Goal: Entertainment & Leisure: Consume media (video, audio)

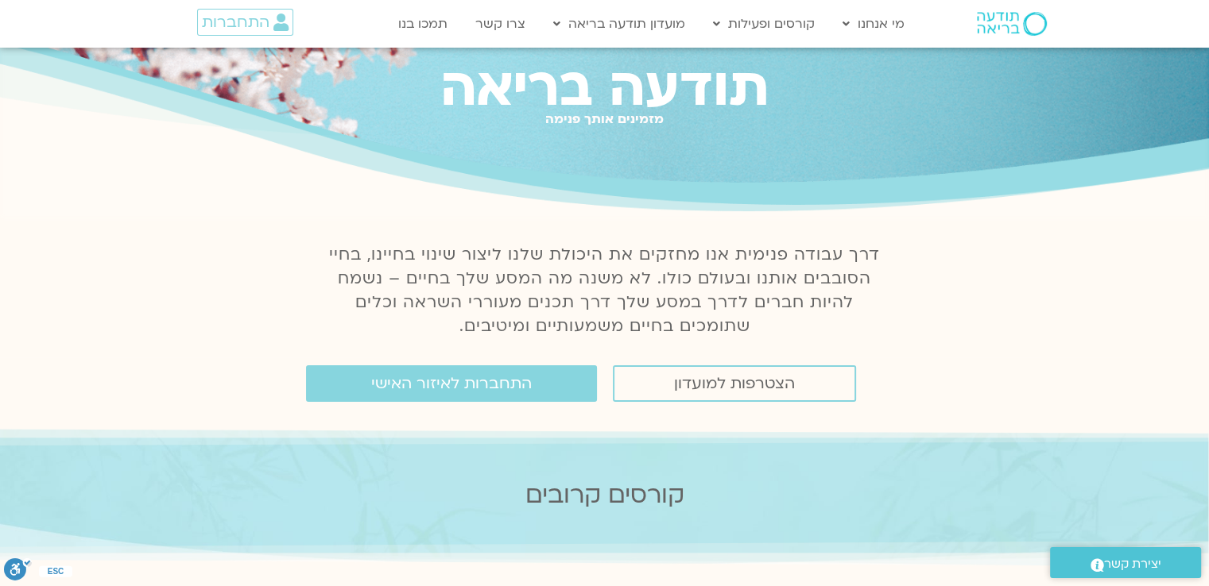
scroll to position [159, 0]
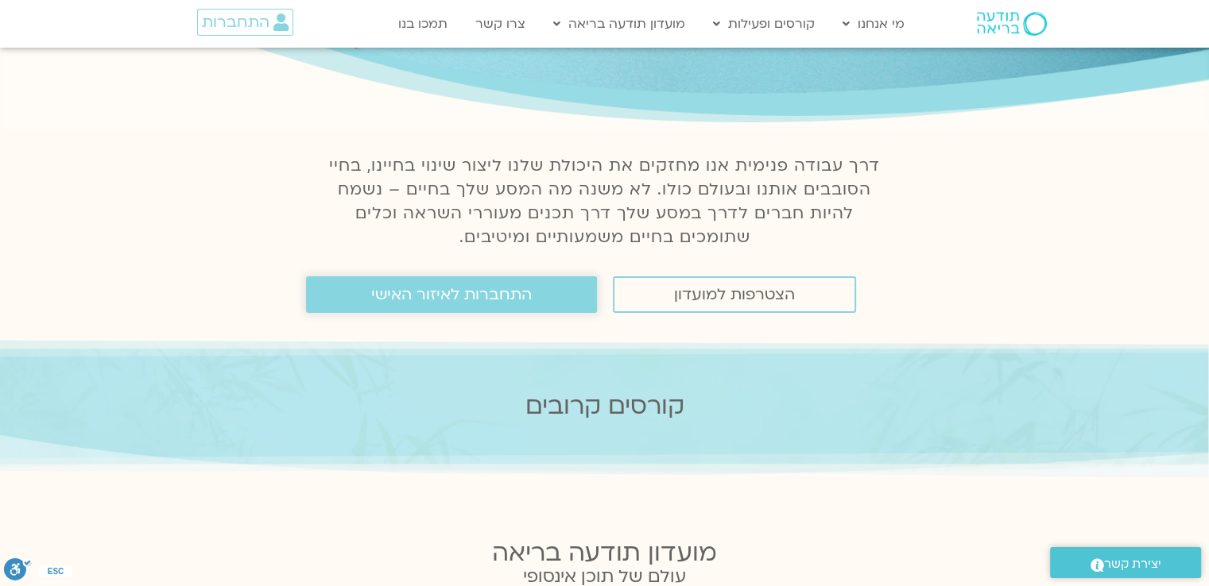
click at [528, 294] on span "התחברות לאיזור האישי" at bounding box center [451, 294] width 161 height 17
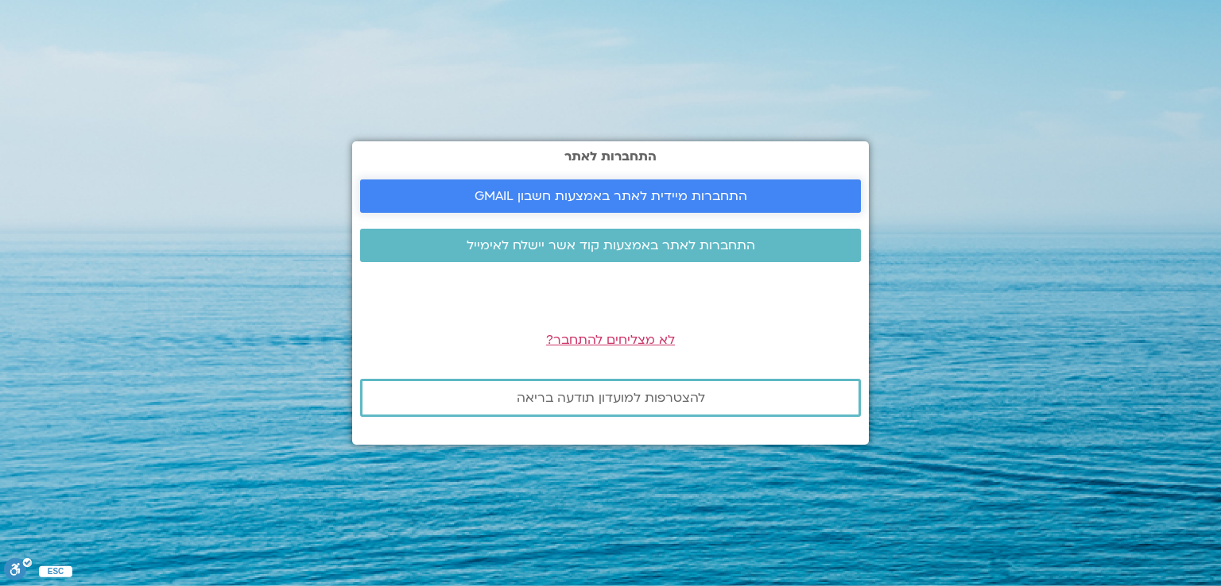
click at [602, 192] on span "התחברות מיידית לאתר באמצעות חשבון GMAIL" at bounding box center [610, 196] width 273 height 14
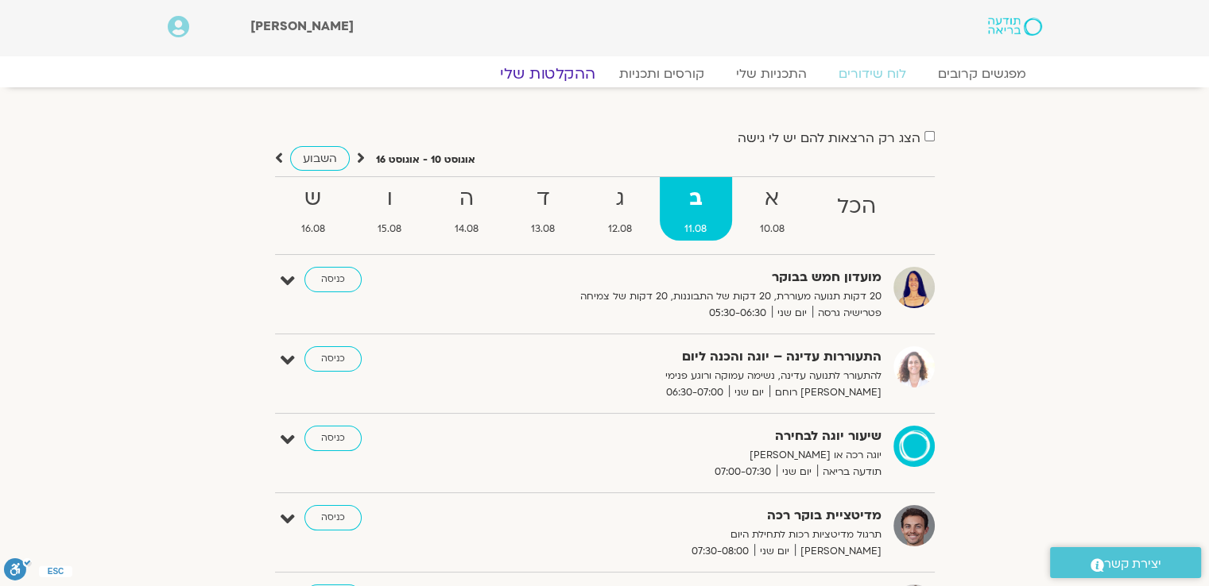
click at [559, 68] on link "ההקלטות שלי" at bounding box center [547, 73] width 133 height 19
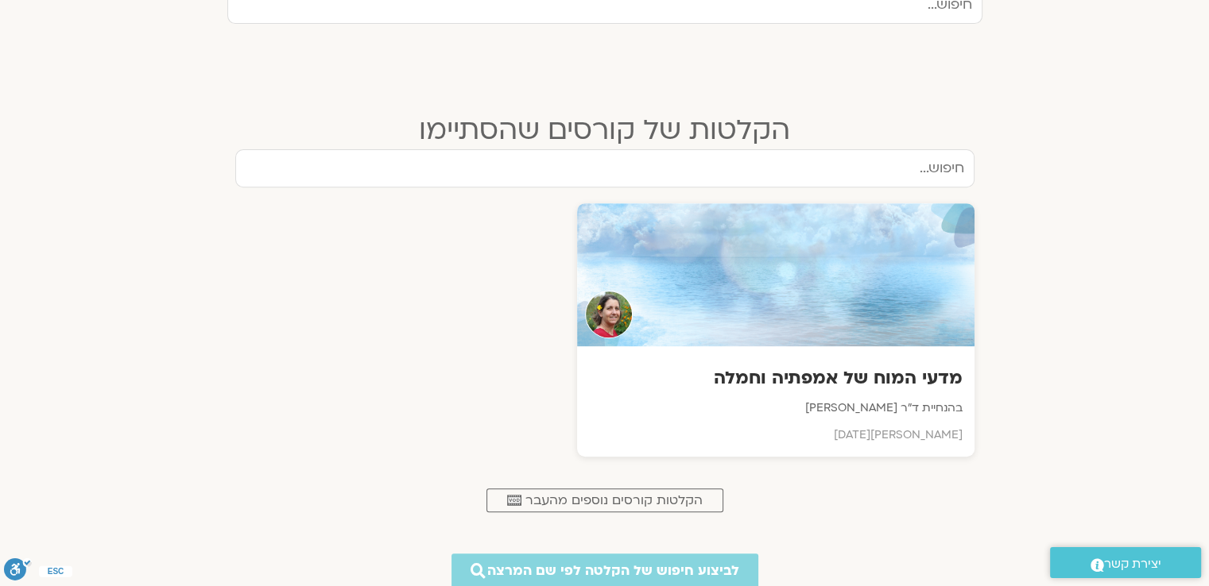
scroll to position [636, 0]
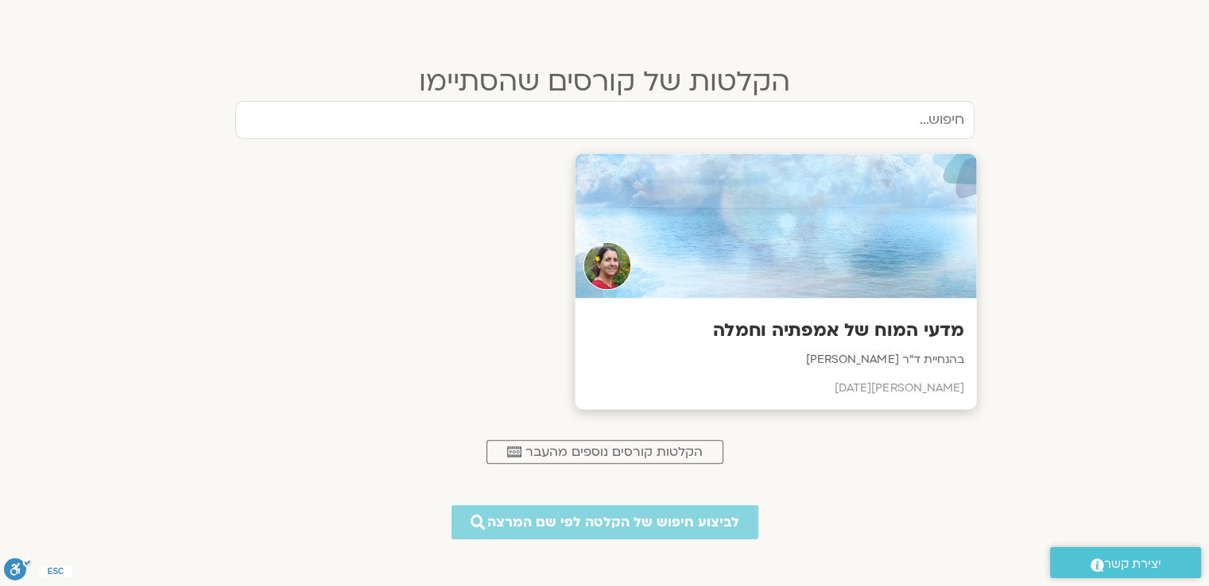
click at [756, 319] on h3 "מדעי המוח של אמפתיה וחמלה" at bounding box center [774, 331] width 377 height 25
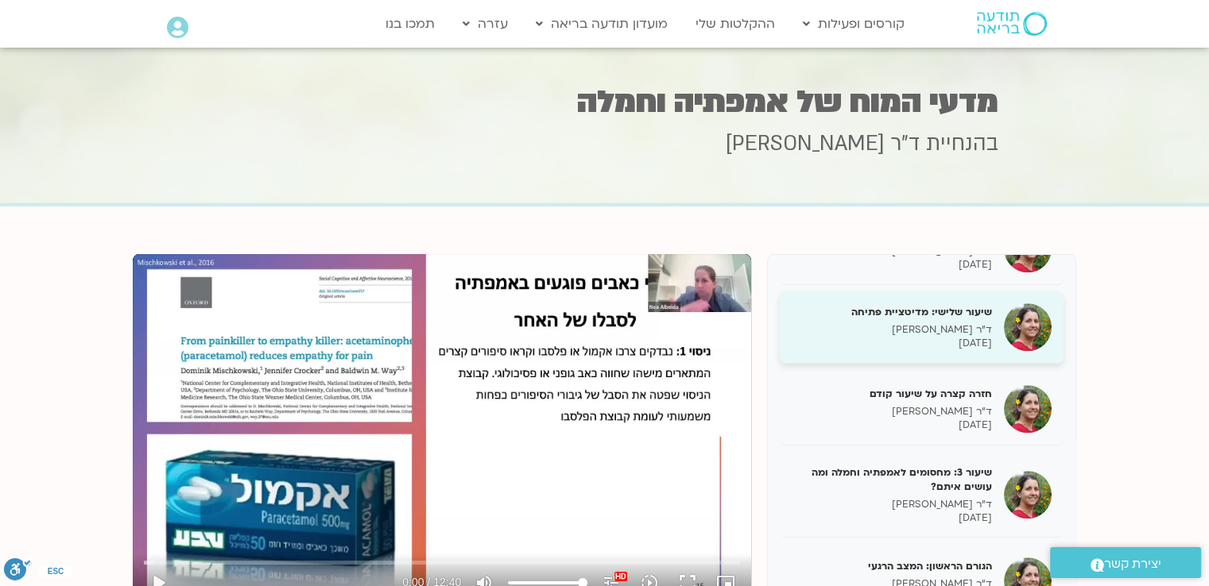
scroll to position [1351, 0]
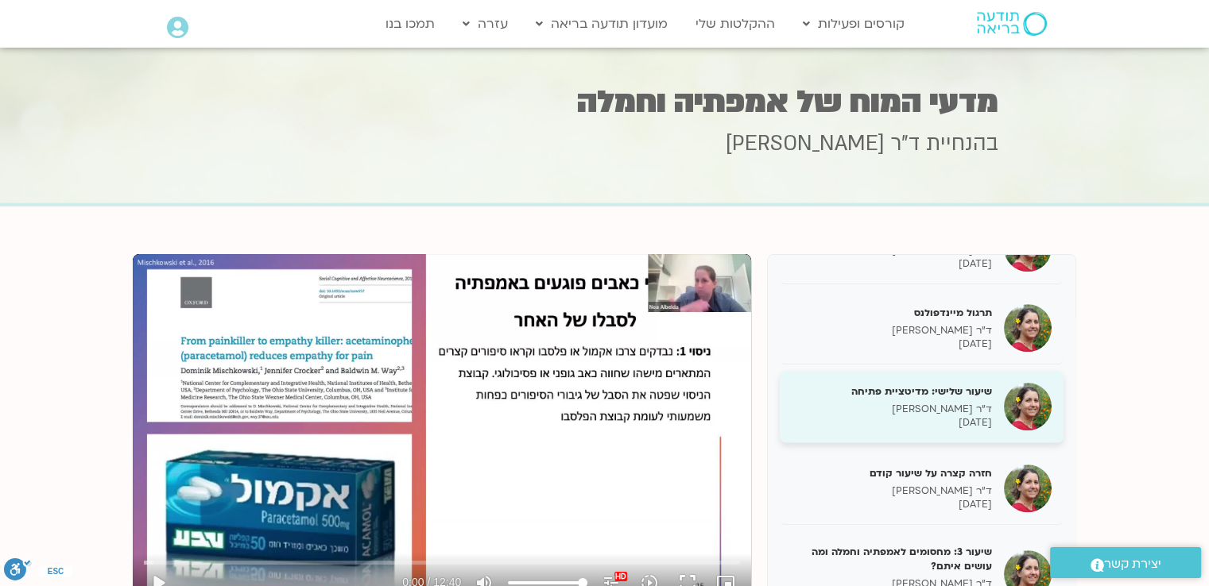
click at [871, 416] on p "ד"ר [PERSON_NAME]" at bounding box center [891, 410] width 200 height 14
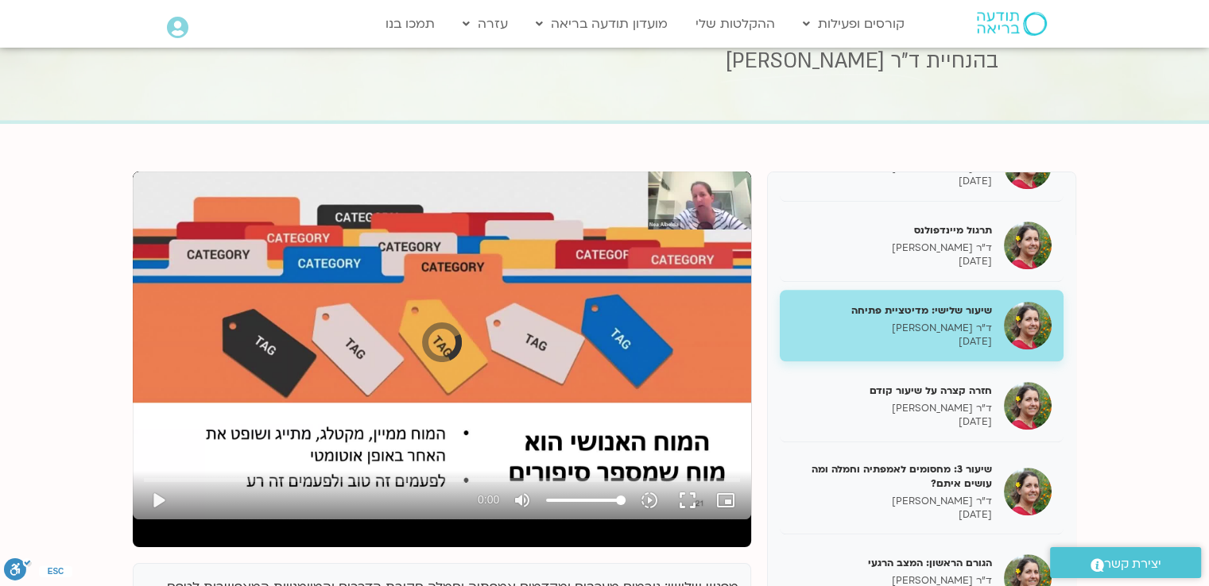
scroll to position [159, 0]
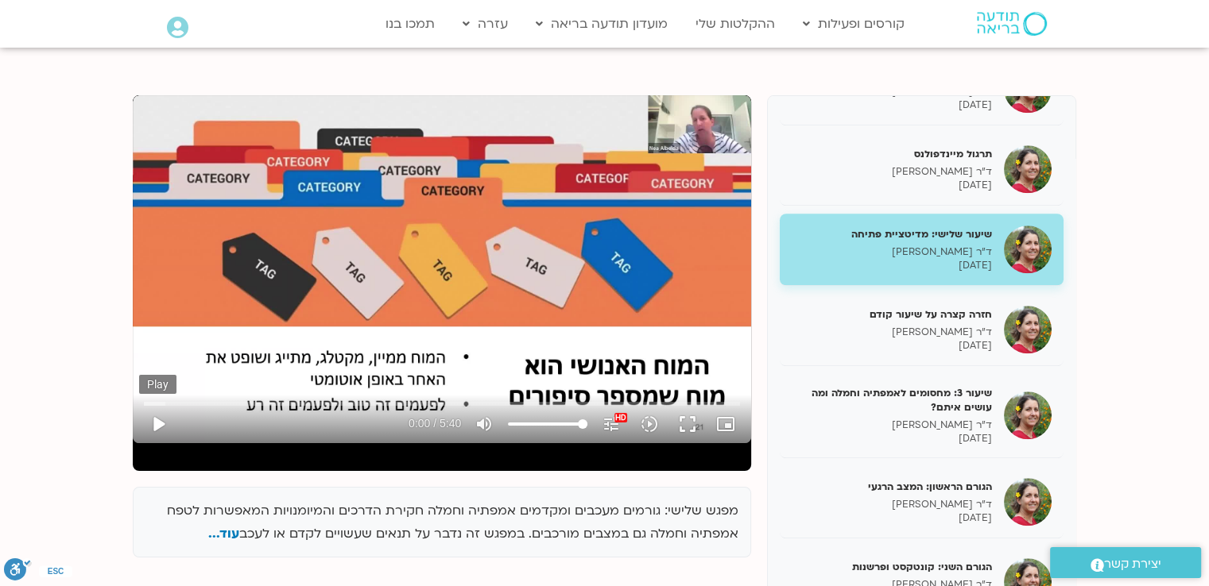
click at [154, 421] on button "play_arrow" at bounding box center [158, 424] width 38 height 38
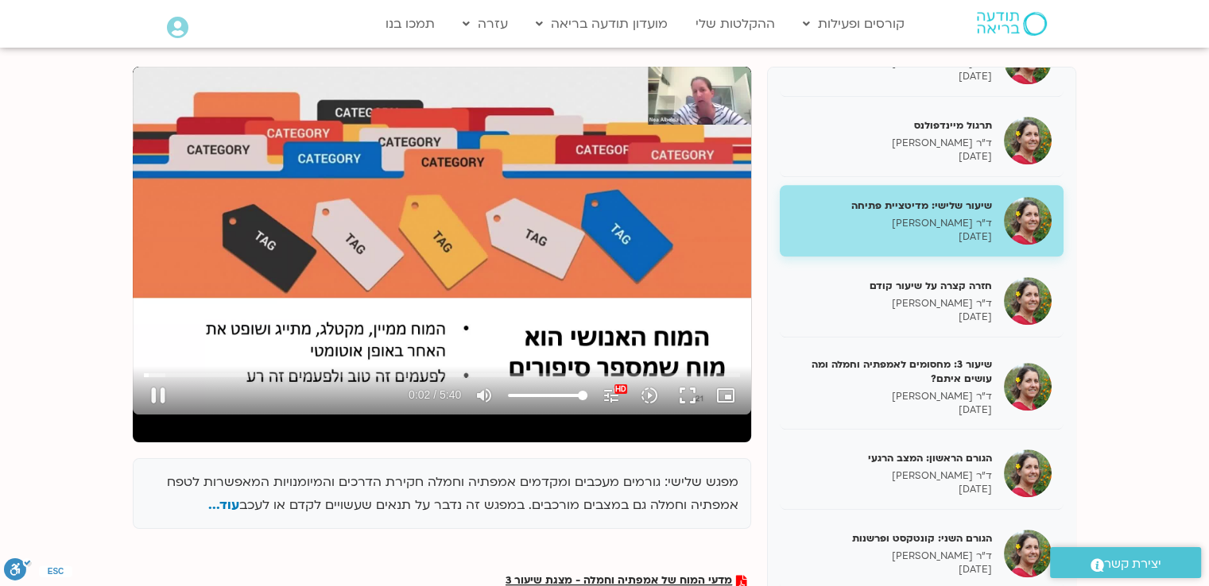
scroll to position [238, 0]
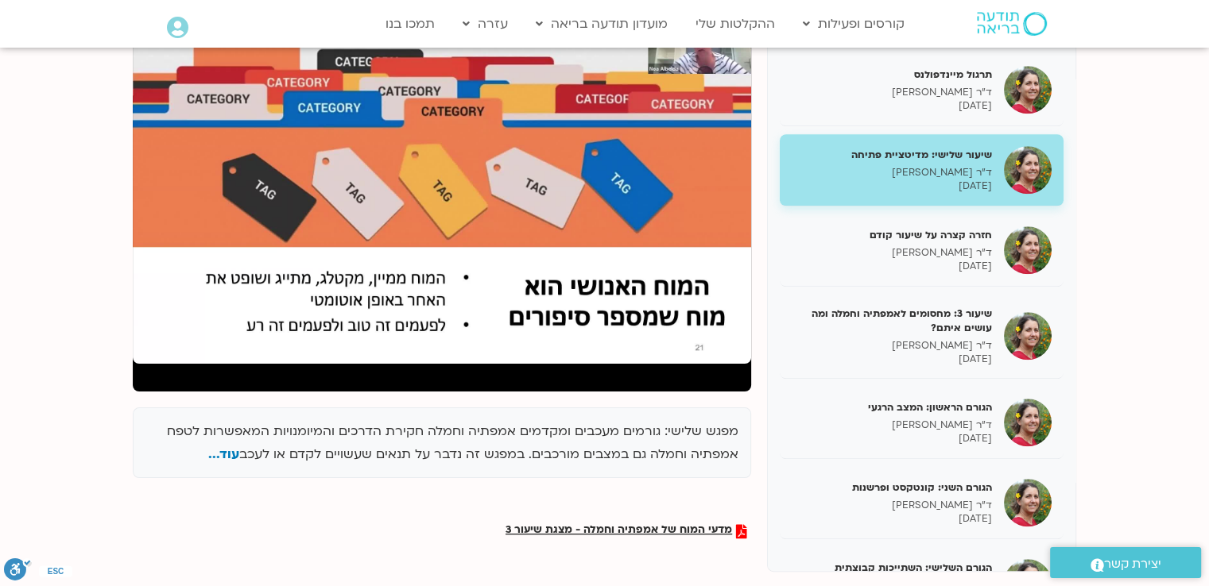
type input "340"
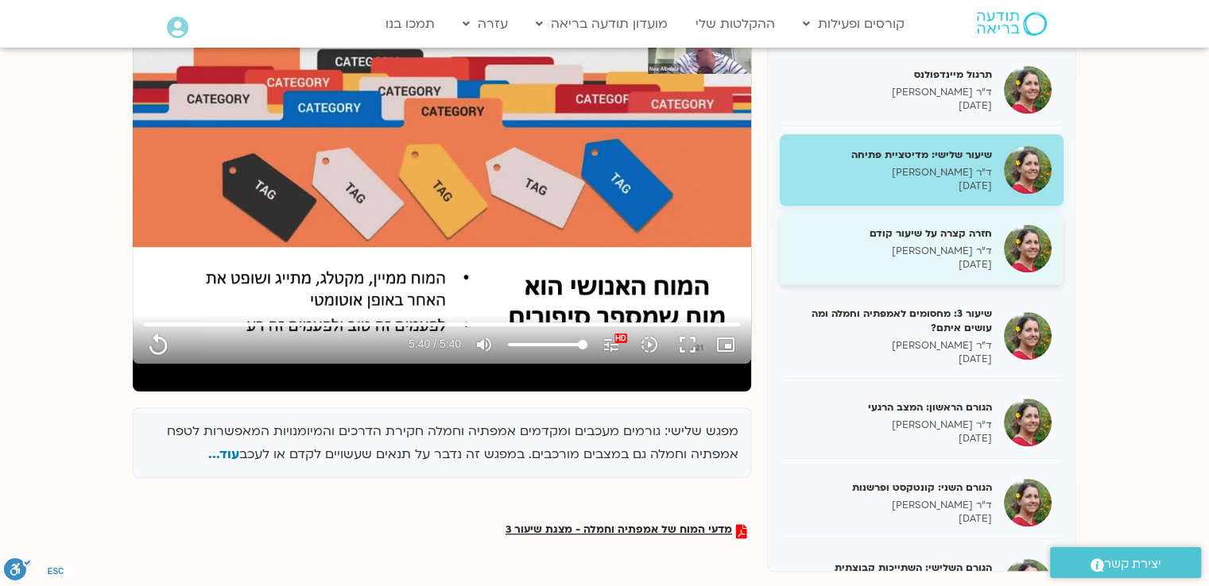
click at [850, 258] on p "ד"ר [PERSON_NAME]" at bounding box center [891, 252] width 200 height 14
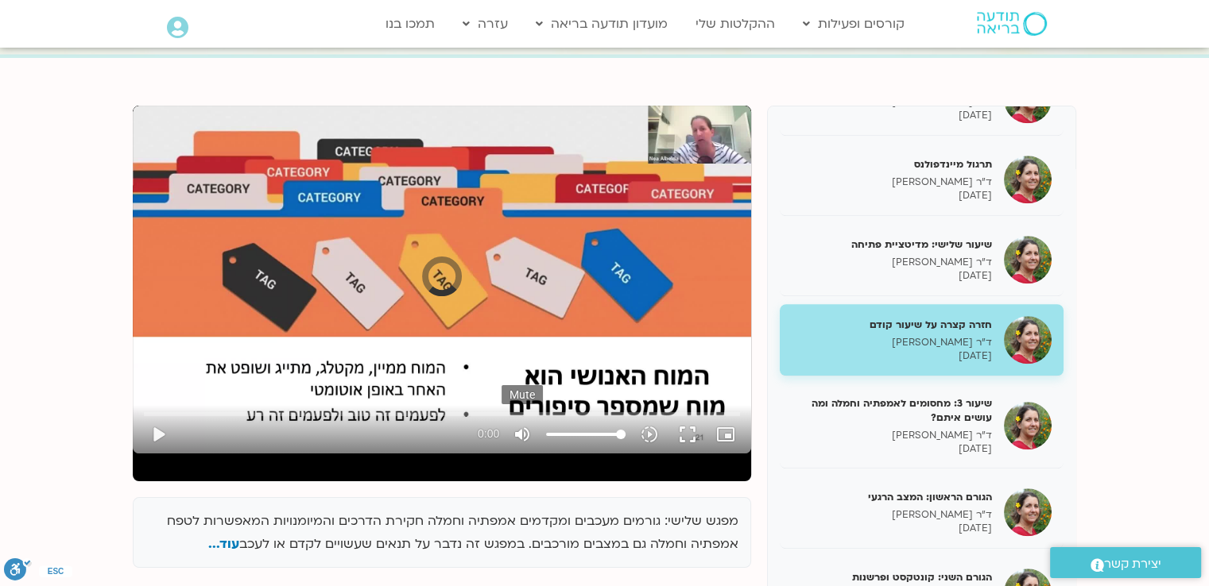
scroll to position [159, 0]
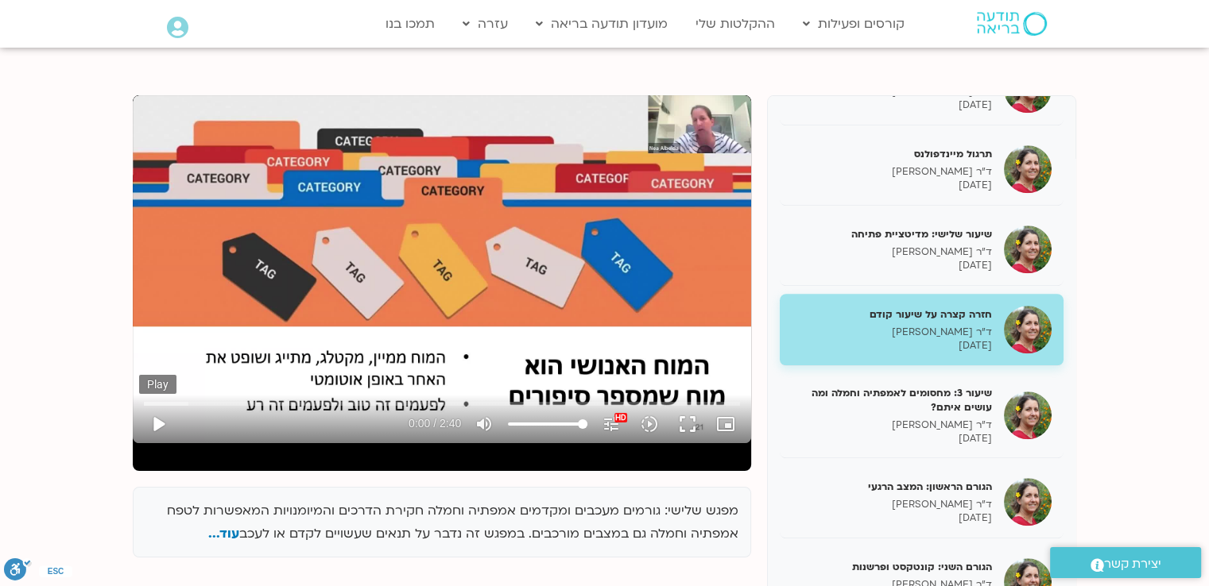
click at [157, 421] on button "play_arrow" at bounding box center [158, 424] width 38 height 38
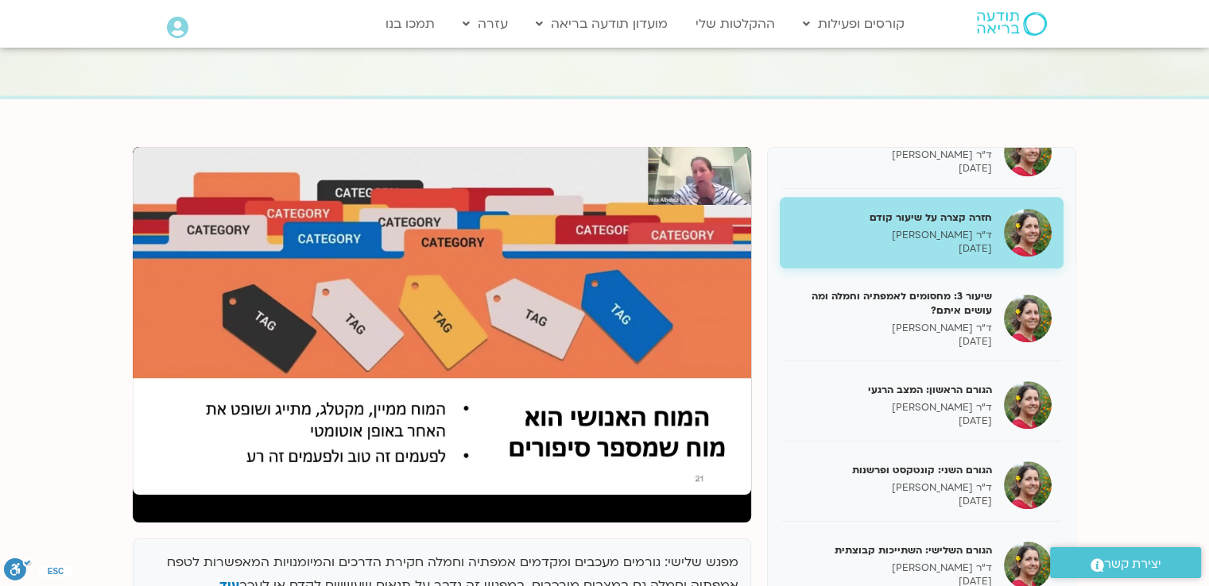
scroll to position [79, 0]
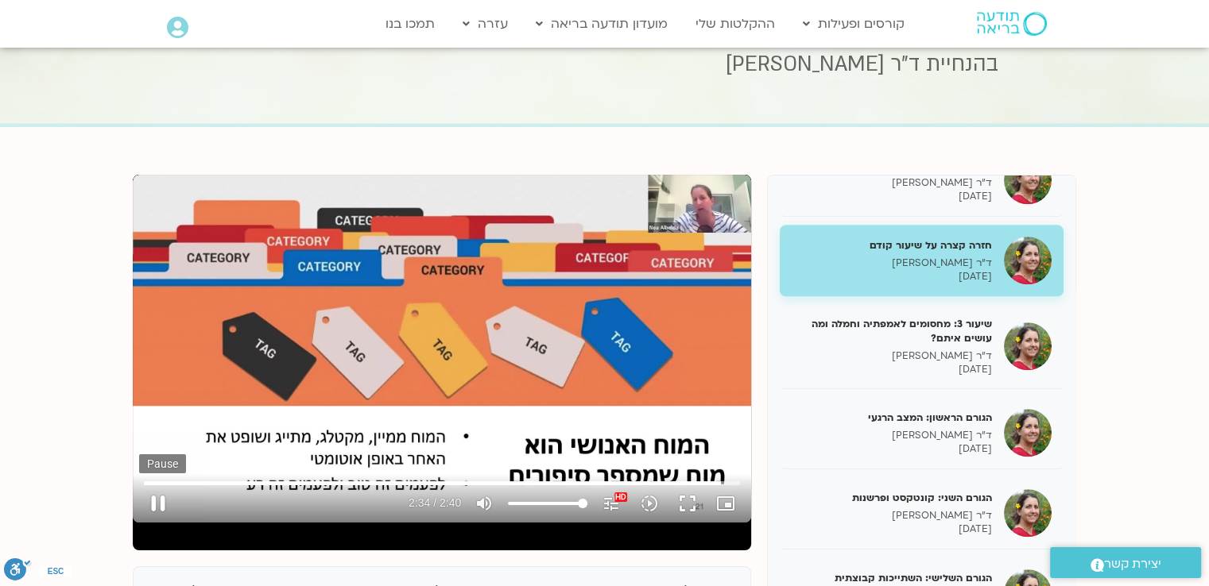
click at [157, 501] on button "pause" at bounding box center [158, 504] width 38 height 38
click at [156, 497] on button "play_arrow" at bounding box center [158, 504] width 38 height 38
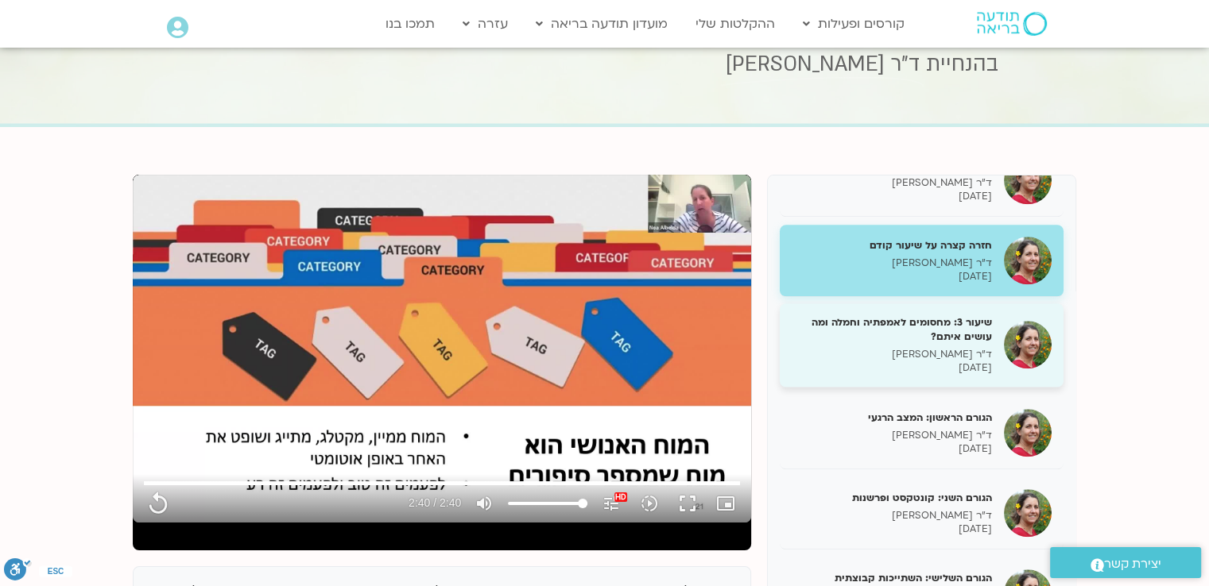
type input "160"
click at [876, 344] on h5 "שיעור 3: מחסומים לאמפתיה וחמלה ומה עושים איתם?" at bounding box center [891, 329] width 200 height 29
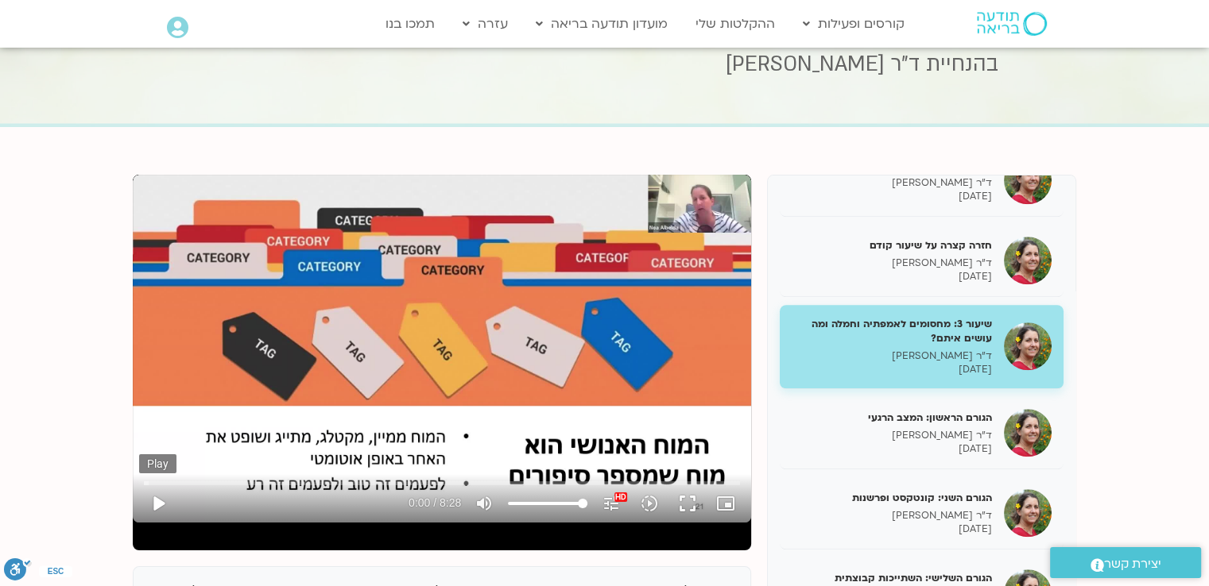
click at [162, 500] on button "play_arrow" at bounding box center [158, 504] width 38 height 38
click at [155, 506] on button "pause" at bounding box center [158, 504] width 38 height 38
click at [157, 506] on button "play_arrow" at bounding box center [158, 504] width 38 height 38
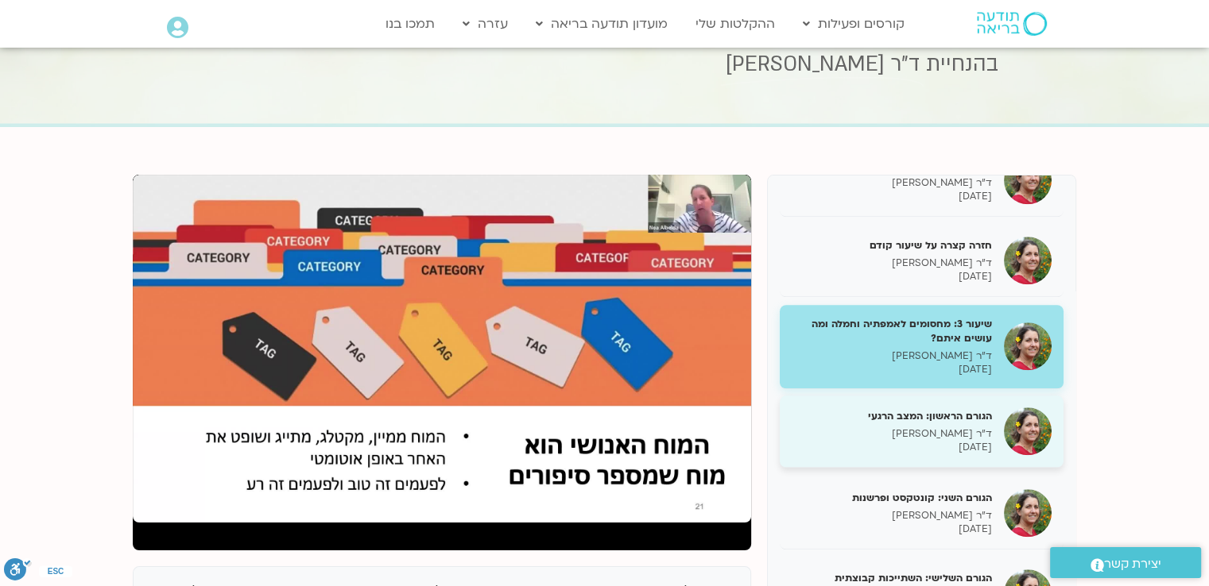
type input "508"
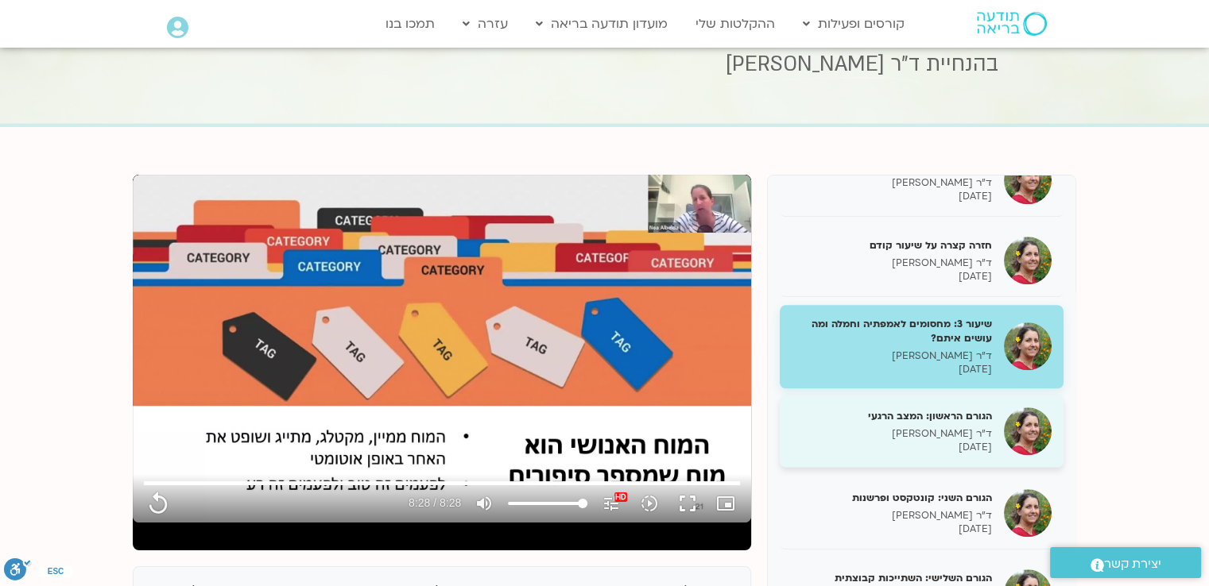
click at [861, 442] on p "[DATE]" at bounding box center [891, 448] width 200 height 14
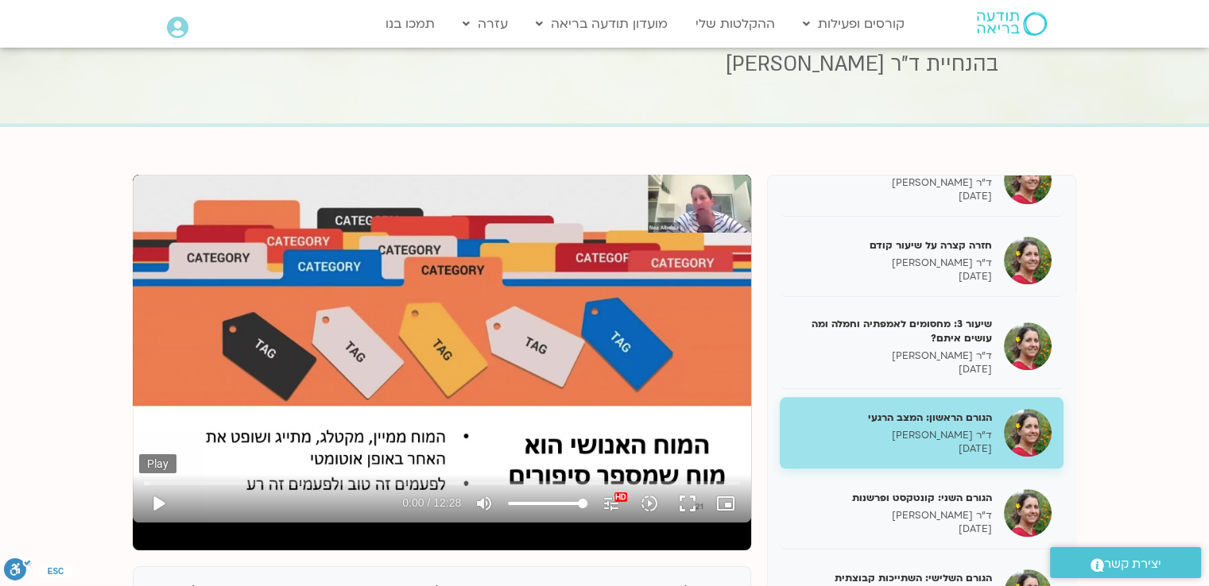
click at [153, 501] on button "play_arrow" at bounding box center [158, 504] width 38 height 38
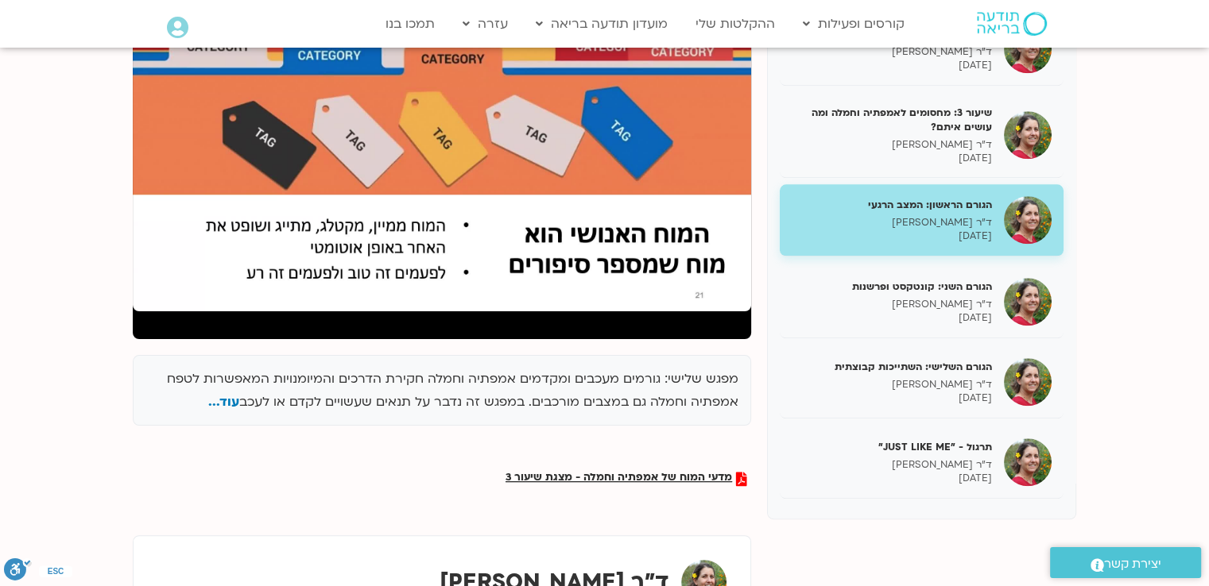
scroll to position [318, 0]
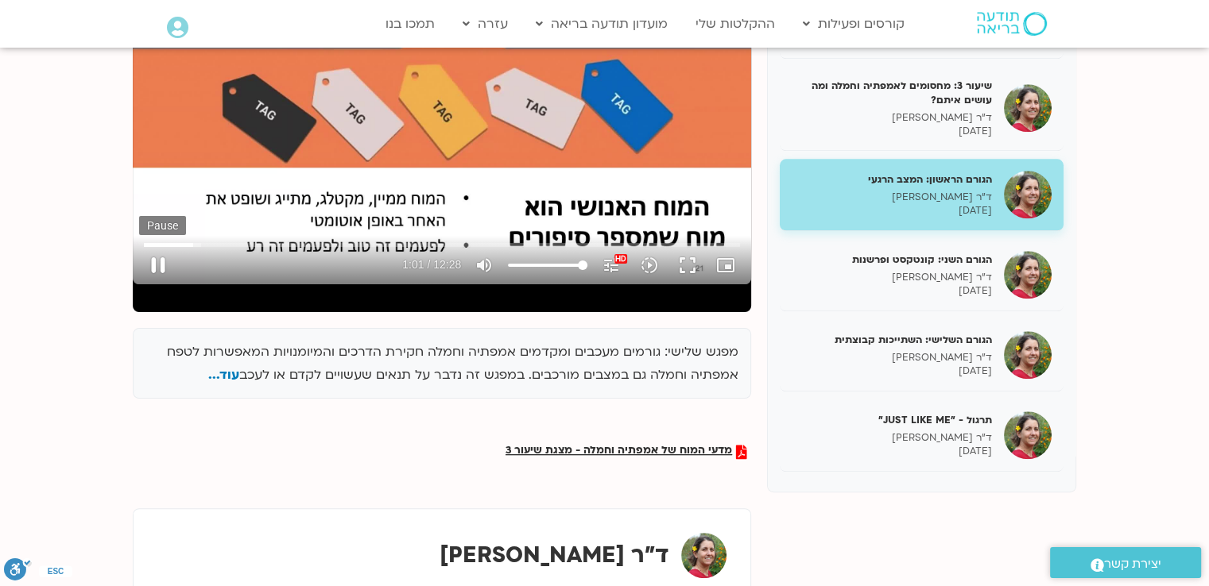
click at [155, 272] on button "pause" at bounding box center [158, 265] width 38 height 38
click at [540, 449] on span "מדעי המוח של אמפתיה וחמלה - מצגת שיעור 3" at bounding box center [618, 452] width 226 height 14
click at [573, 449] on span "מדעי המוח של אמפתיה וחמלה - מצגת שיעור 3" at bounding box center [618, 452] width 226 height 14
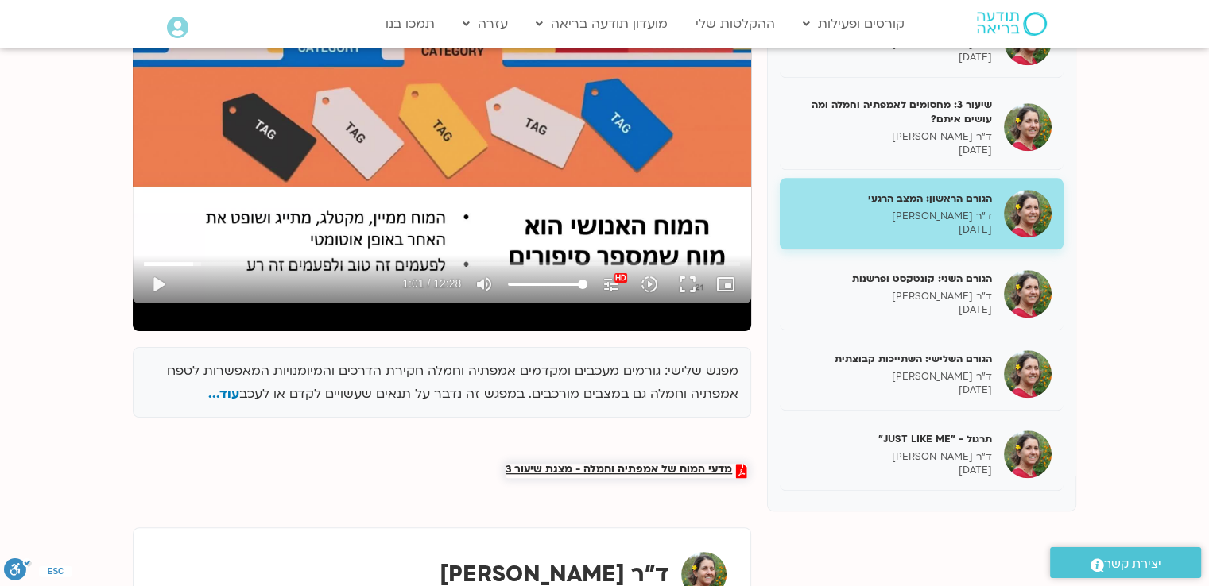
scroll to position [159, 0]
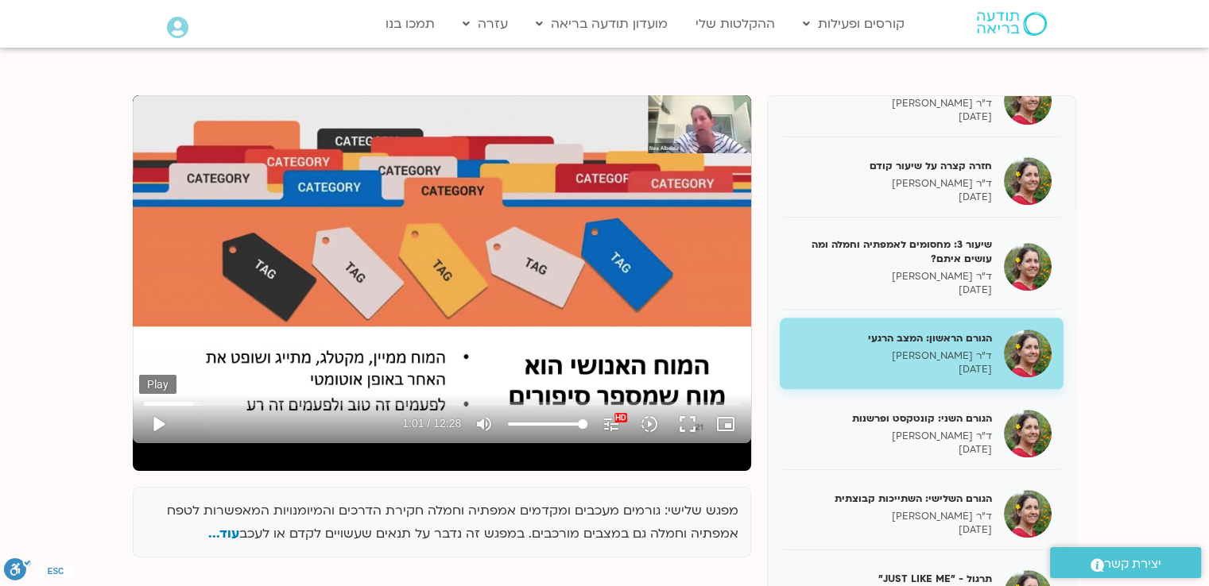
click at [153, 420] on button "play_arrow" at bounding box center [158, 424] width 38 height 38
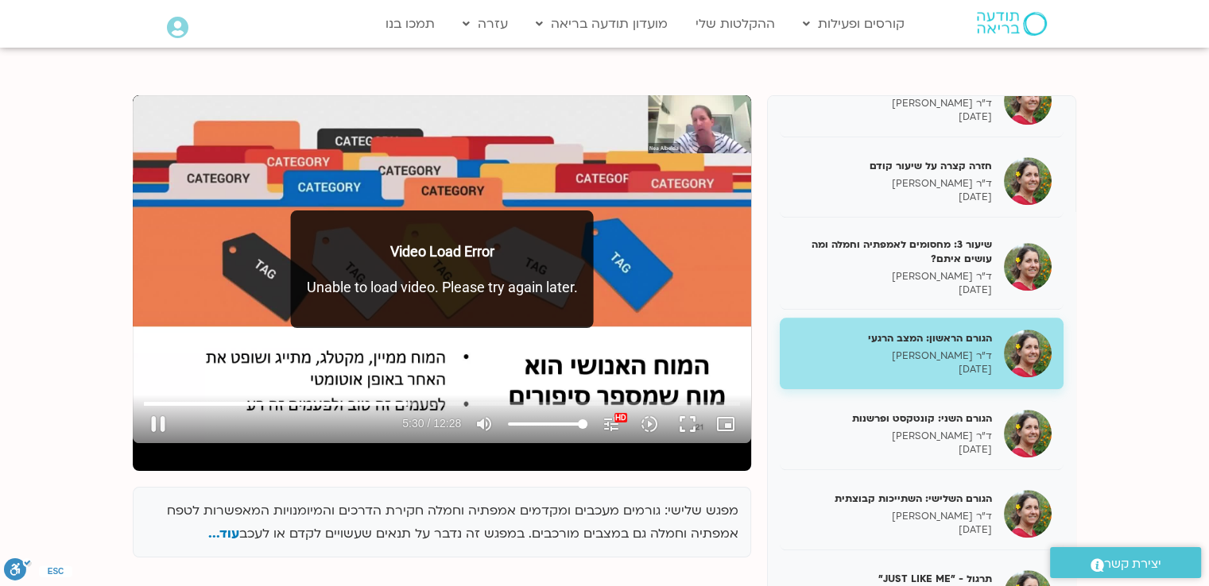
click at [369, 235] on div "Video Load Error Unable to load video. Please try again later." at bounding box center [442, 270] width 303 height 118
click at [538, 247] on p "Video Load Error" at bounding box center [442, 251] width 271 height 21
click at [498, 292] on p "Unable to load video. Please try again later." at bounding box center [442, 287] width 271 height 21
click at [351, 293] on p "Unable to load video. Please try again later." at bounding box center [442, 287] width 271 height 21
click at [155, 420] on button "pause" at bounding box center [158, 424] width 38 height 38
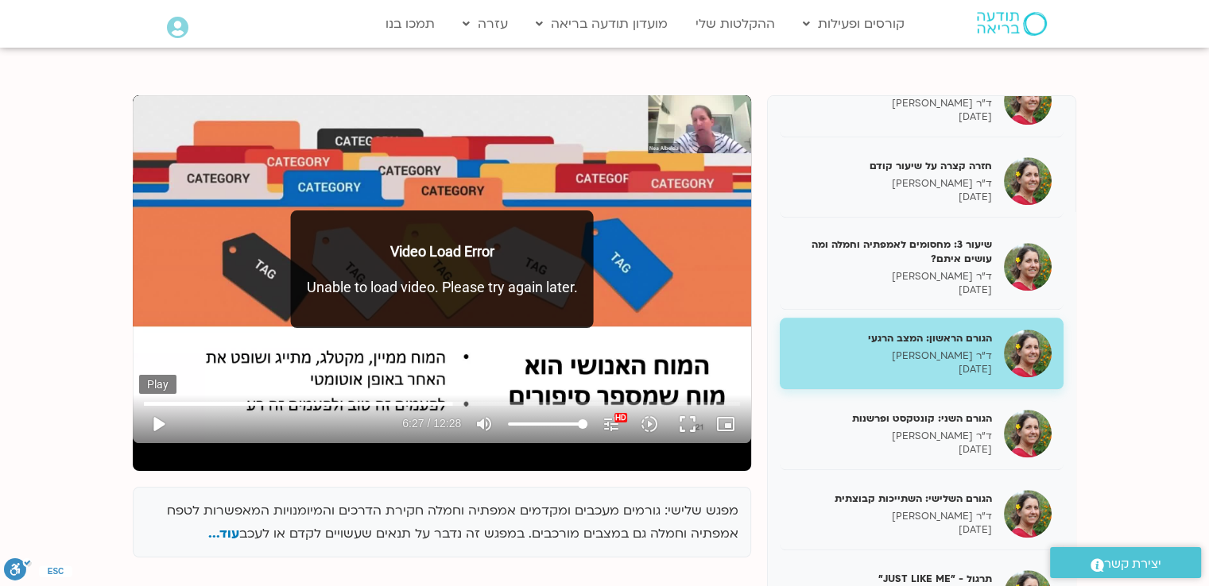
click at [155, 423] on button "play_arrow" at bounding box center [158, 424] width 38 height 38
click at [435, 402] on input "Seek" at bounding box center [442, 404] width 596 height 10
click at [157, 420] on button "pause" at bounding box center [158, 424] width 38 height 38
click at [157, 420] on button "play_arrow" at bounding box center [158, 424] width 38 height 38
click at [652, 402] on input "Seek" at bounding box center [442, 404] width 596 height 10
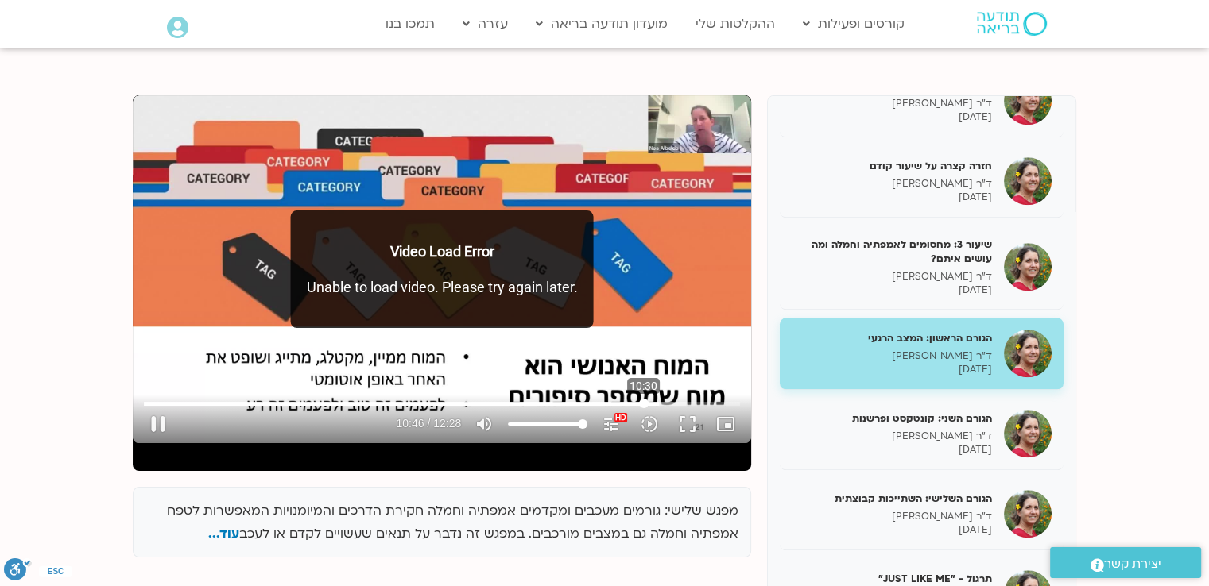
click at [643, 402] on input "Seek" at bounding box center [442, 404] width 596 height 10
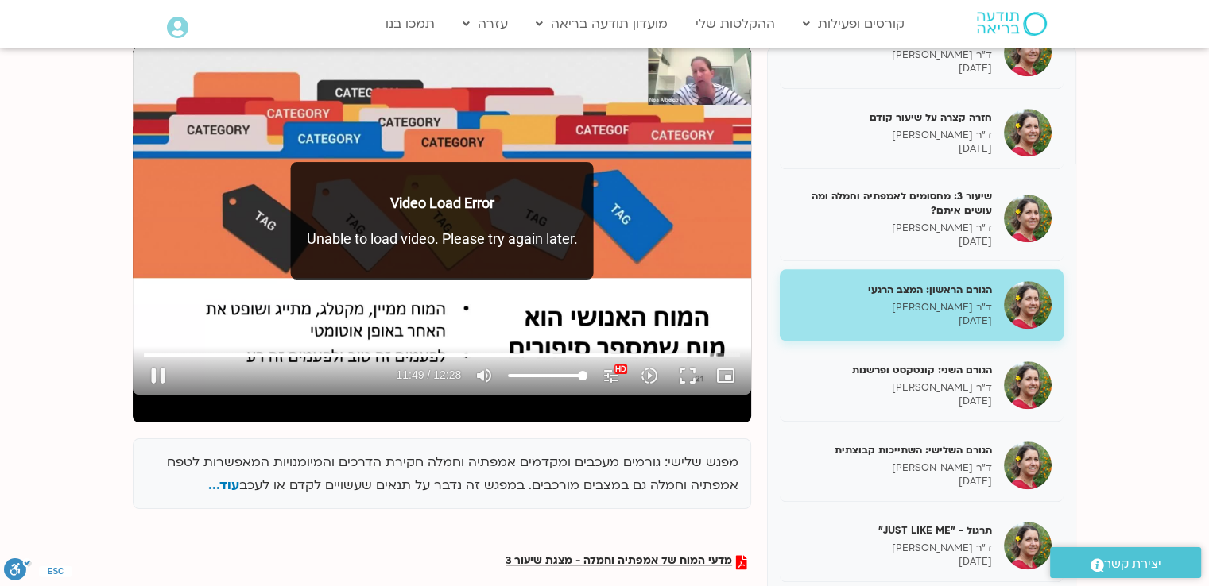
scroll to position [252, 0]
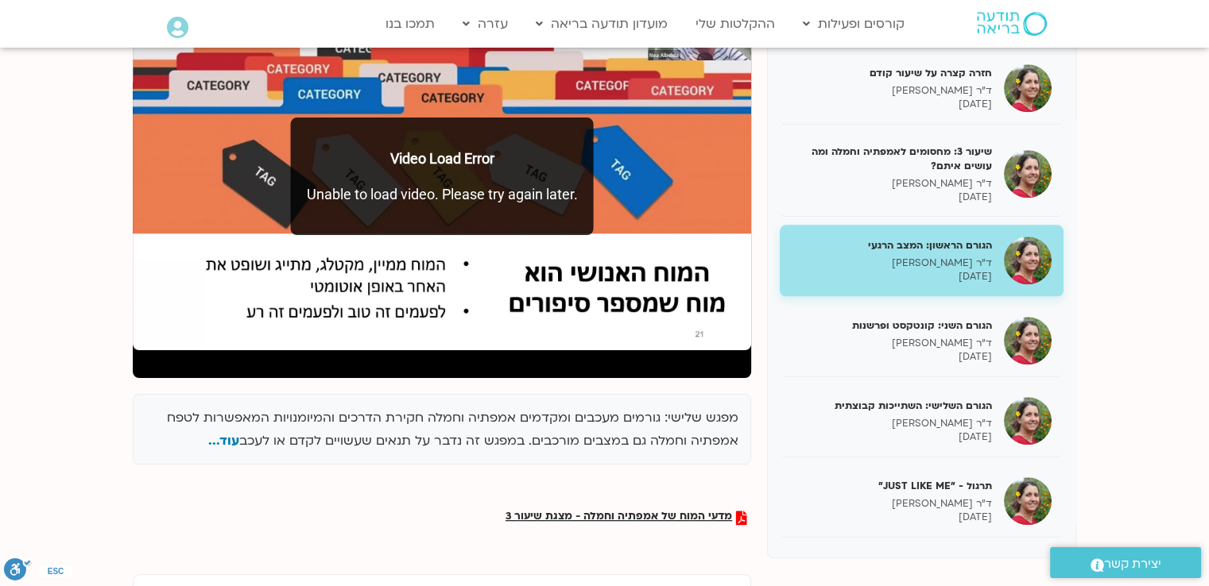
type input "748"
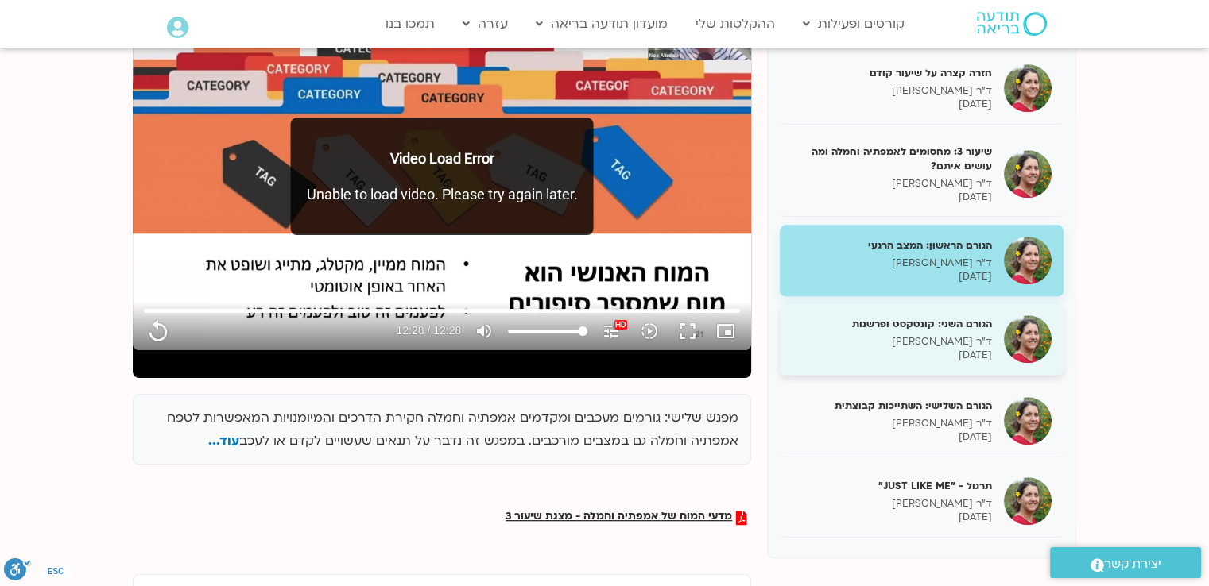
click at [845, 336] on p "ד"ר [PERSON_NAME]" at bounding box center [891, 342] width 200 height 14
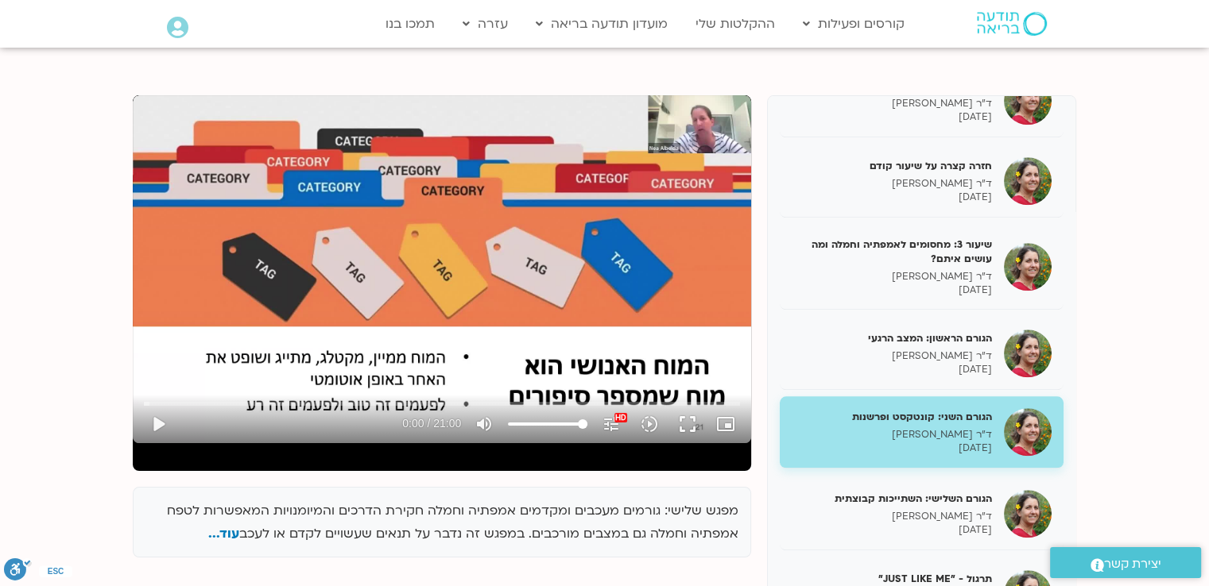
scroll to position [318, 0]
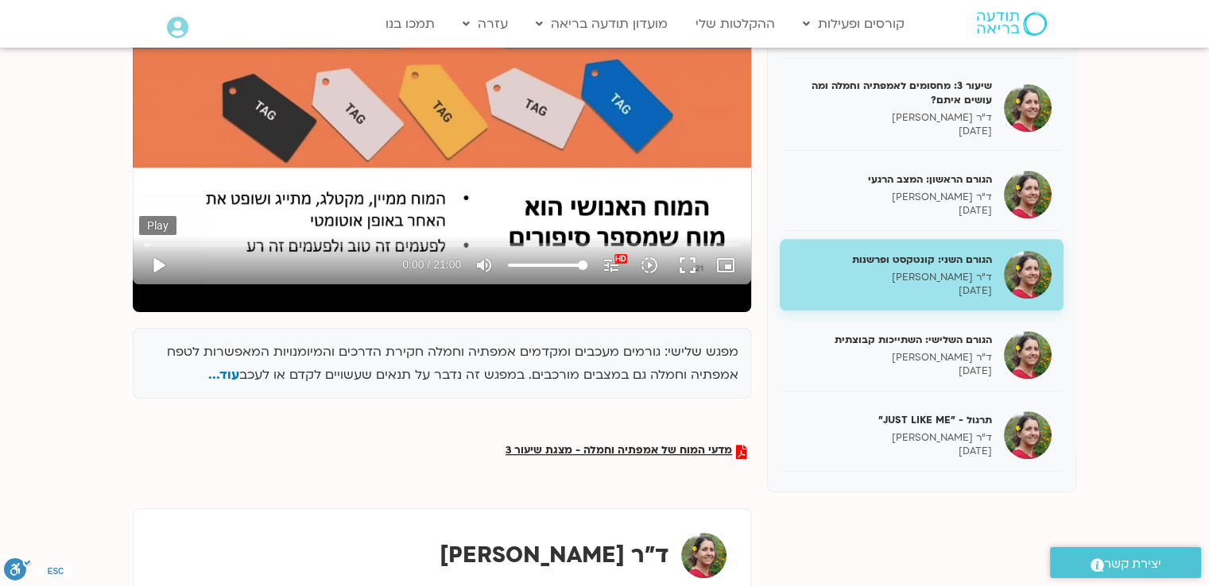
click at [157, 265] on button "play_arrow" at bounding box center [158, 265] width 38 height 38
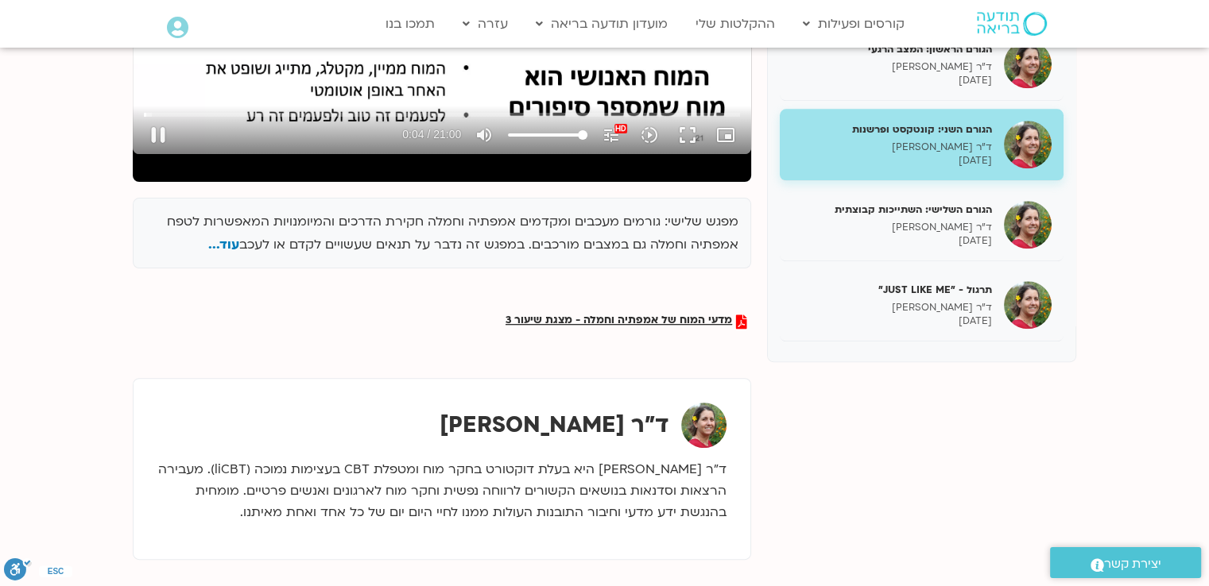
scroll to position [477, 0]
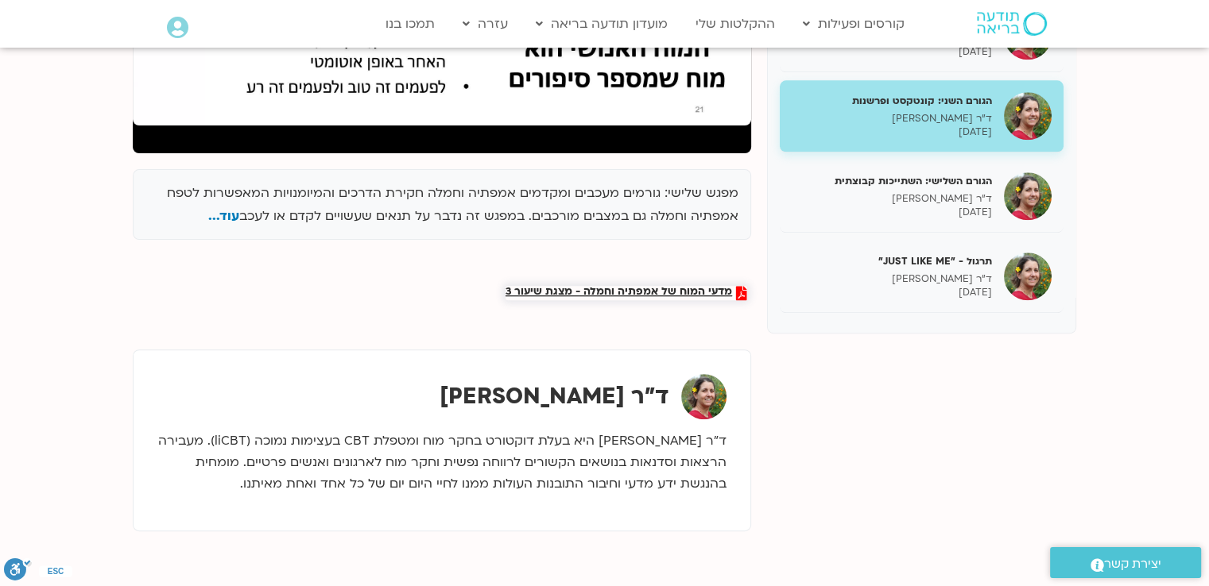
click at [549, 292] on span "מדעי המוח של אמפתיה וחמלה - מצגת שיעור 3" at bounding box center [618, 293] width 226 height 14
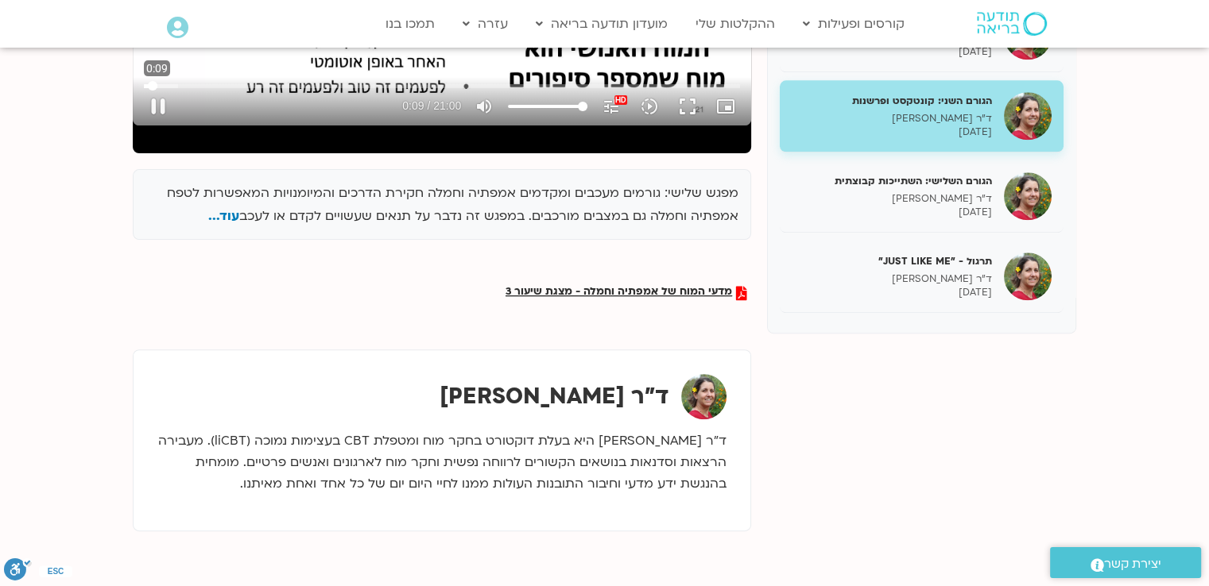
click at [153, 85] on input "Seek" at bounding box center [442, 86] width 596 height 10
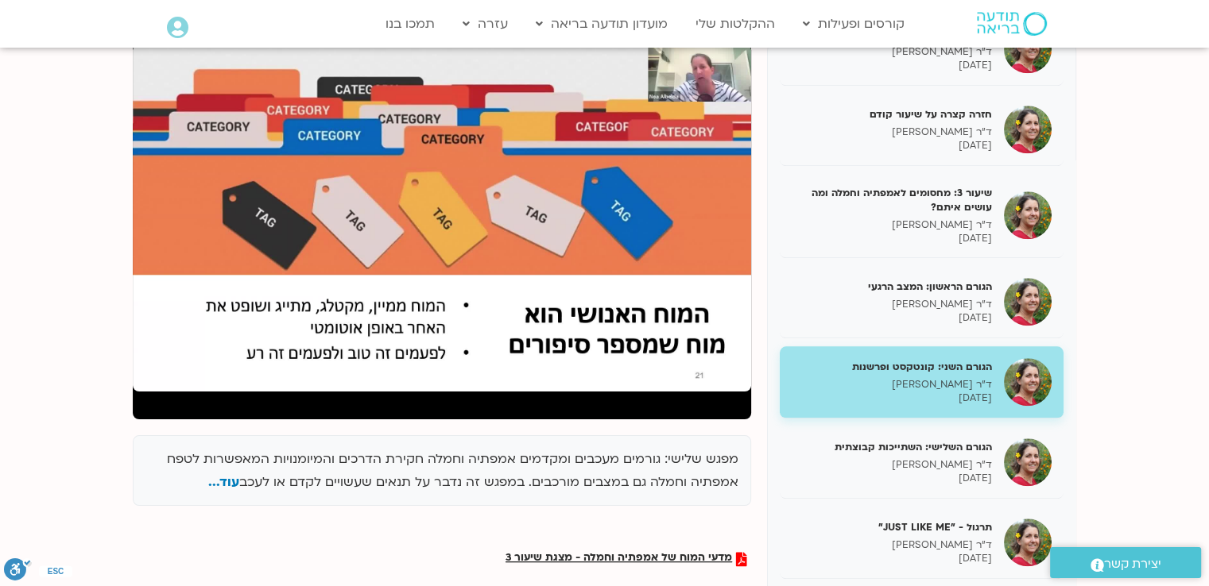
scroll to position [238, 0]
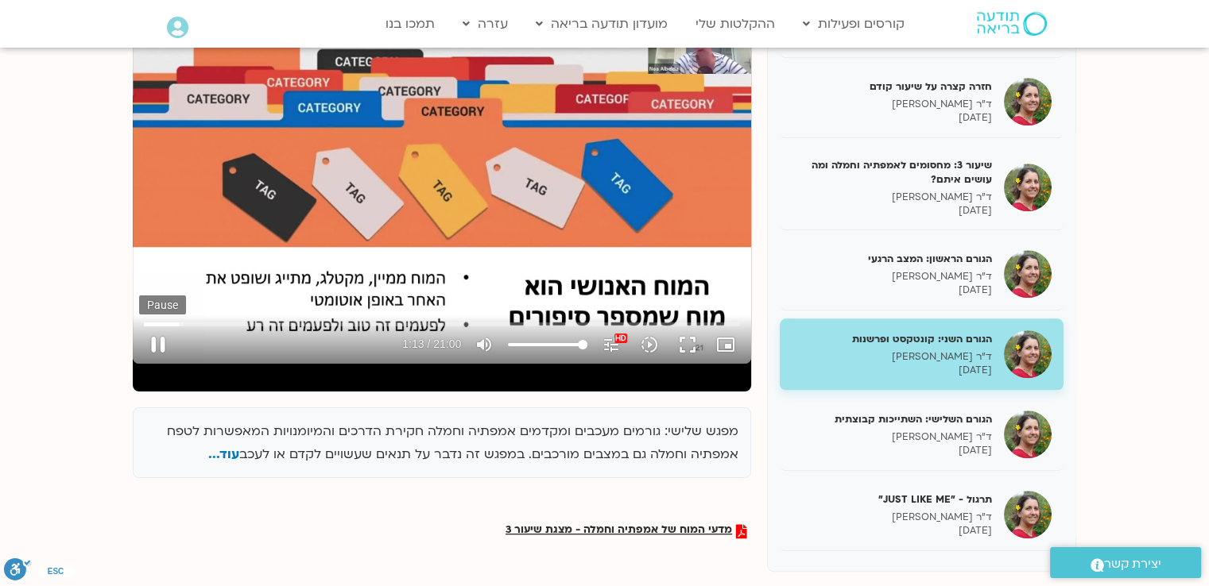
click at [150, 339] on button "pause" at bounding box center [158, 345] width 38 height 38
type input "73.551702"
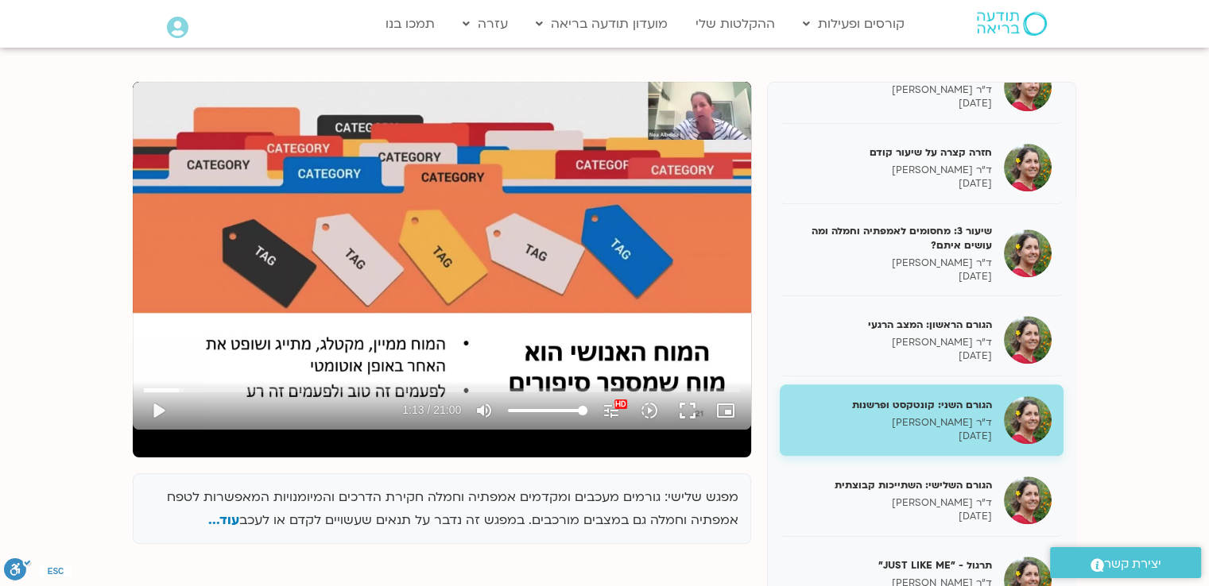
scroll to position [0, 0]
